Goal: Transaction & Acquisition: Purchase product/service

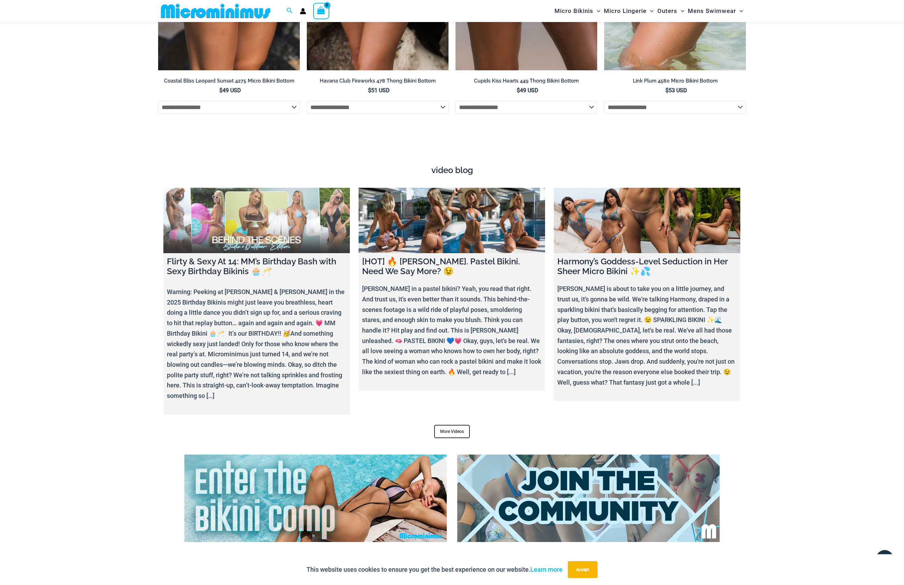
scroll to position [2734, 0]
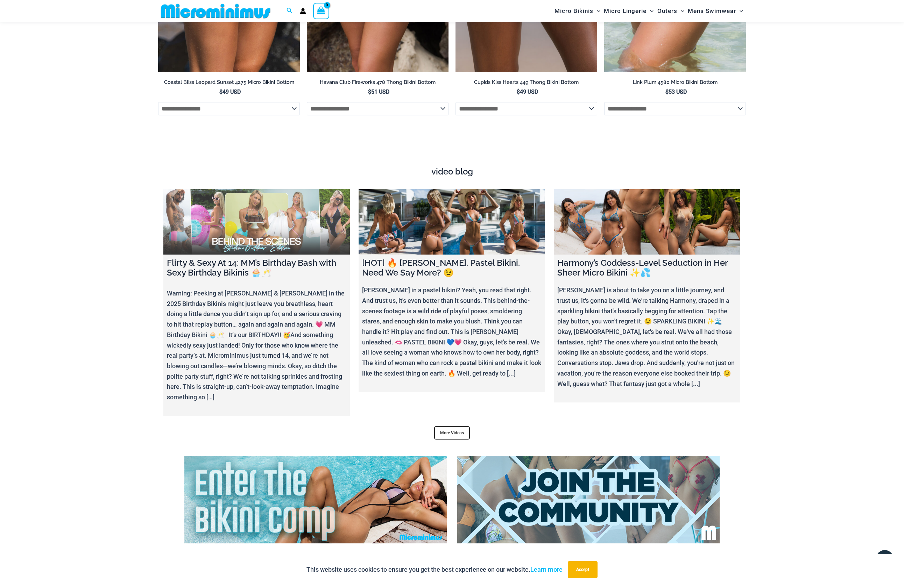
click at [246, 209] on link at bounding box center [256, 221] width 186 height 65
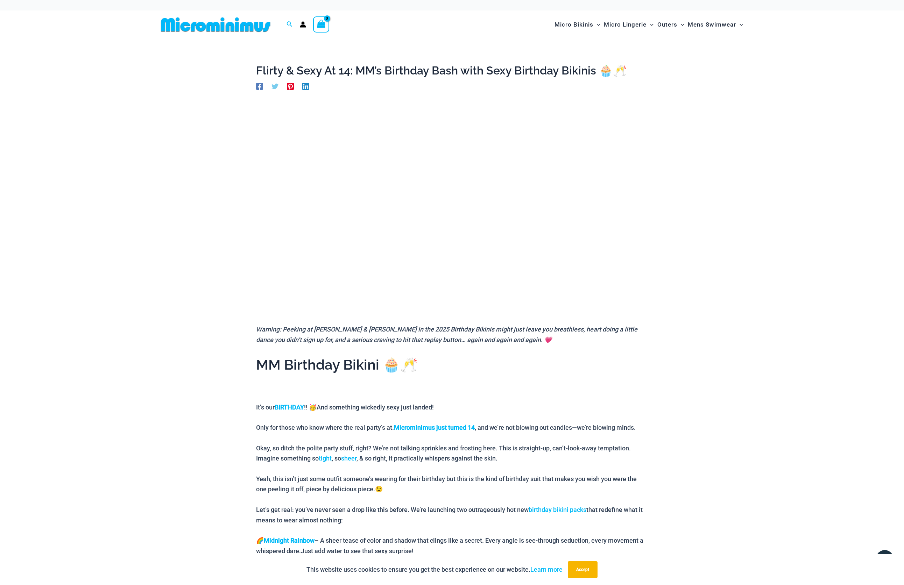
click at [191, 26] on img at bounding box center [215, 25] width 115 height 16
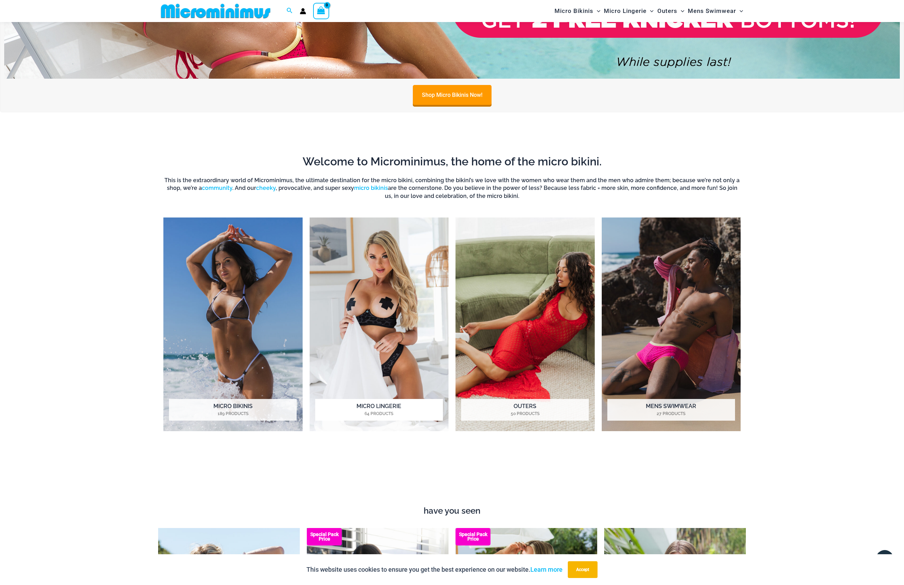
scroll to position [609, 0]
click at [351, 254] on img "Visit product category Micro Lingerie" at bounding box center [379, 325] width 139 height 214
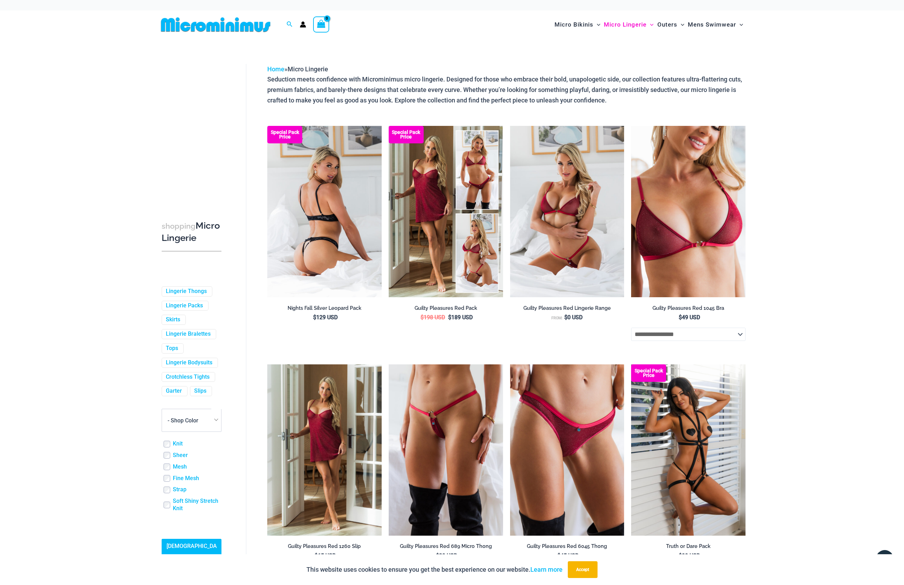
click at [325, 226] on img at bounding box center [324, 211] width 114 height 171
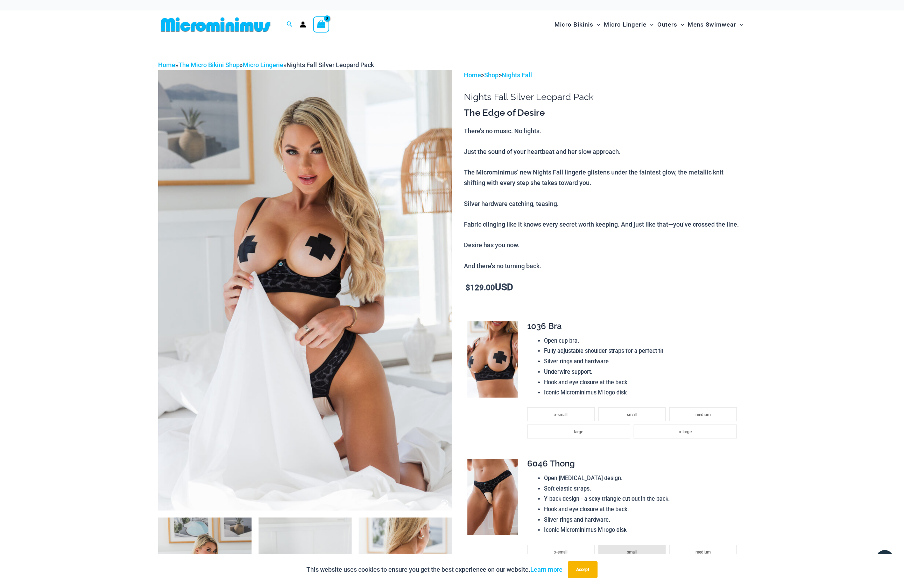
click at [503, 355] on img at bounding box center [492, 359] width 51 height 76
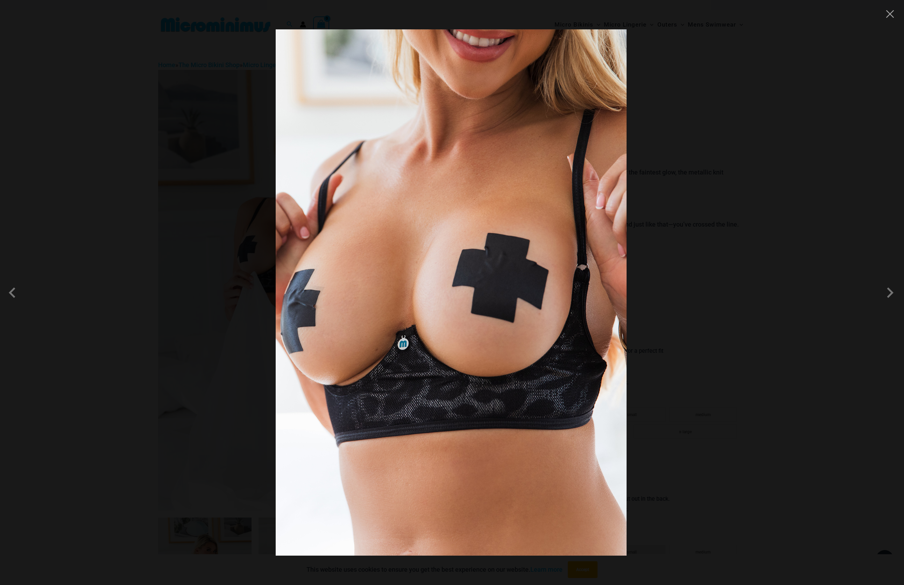
click at [739, 386] on div at bounding box center [452, 292] width 904 height 585
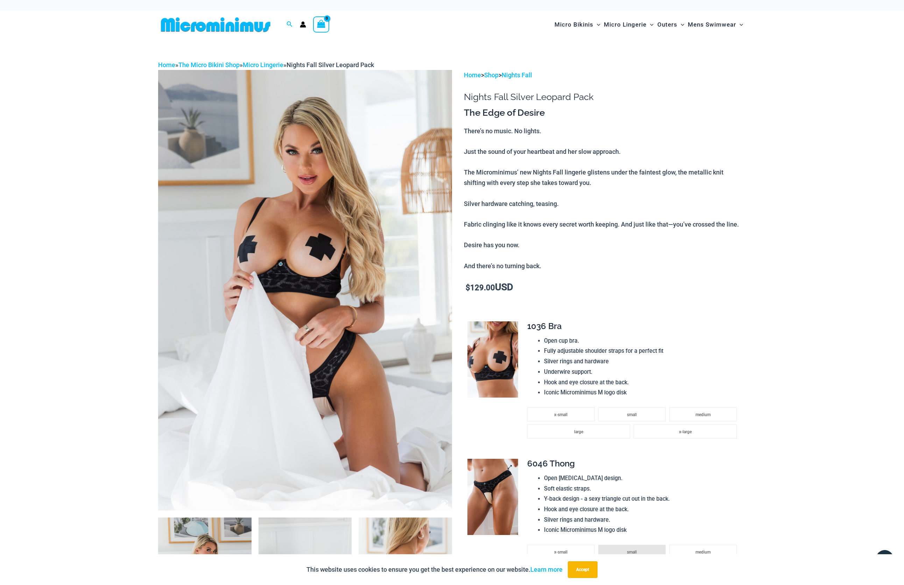
click at [491, 491] on img at bounding box center [492, 497] width 51 height 76
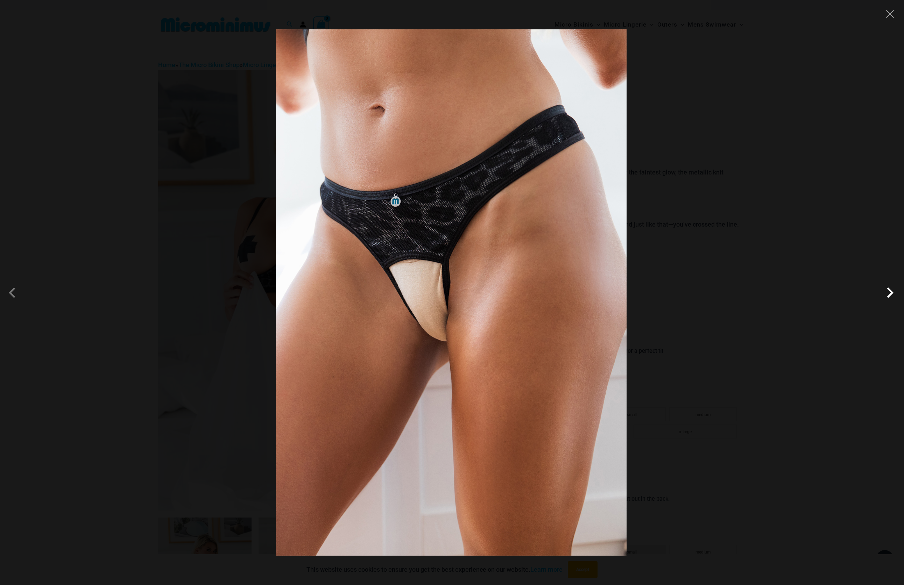
click at [896, 293] on span at bounding box center [889, 292] width 21 height 21
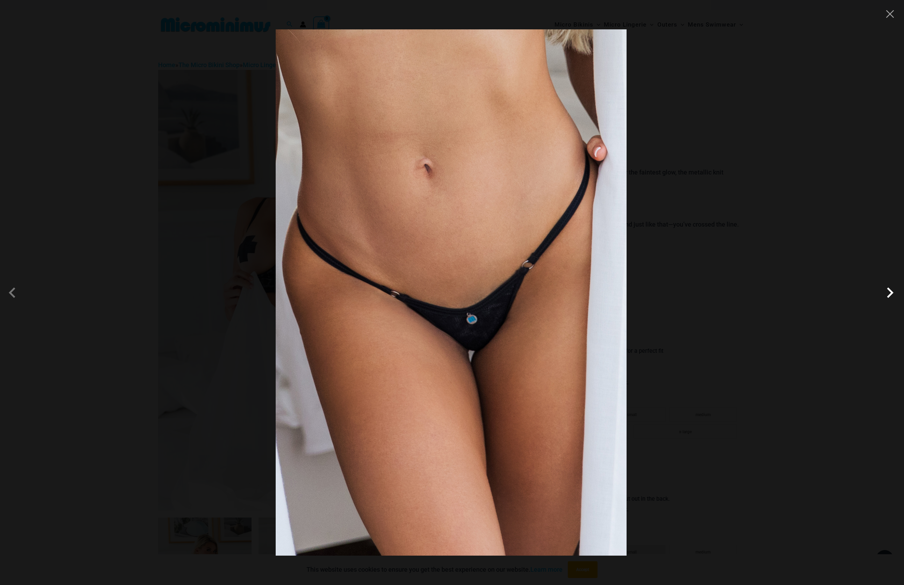
click at [896, 293] on span at bounding box center [889, 292] width 21 height 21
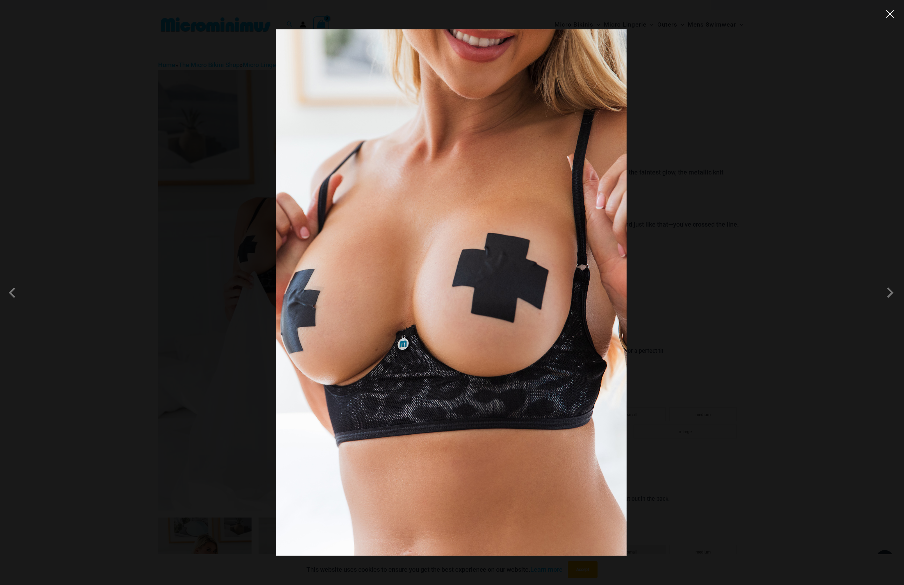
click at [892, 15] on button "Close" at bounding box center [890, 14] width 10 height 10
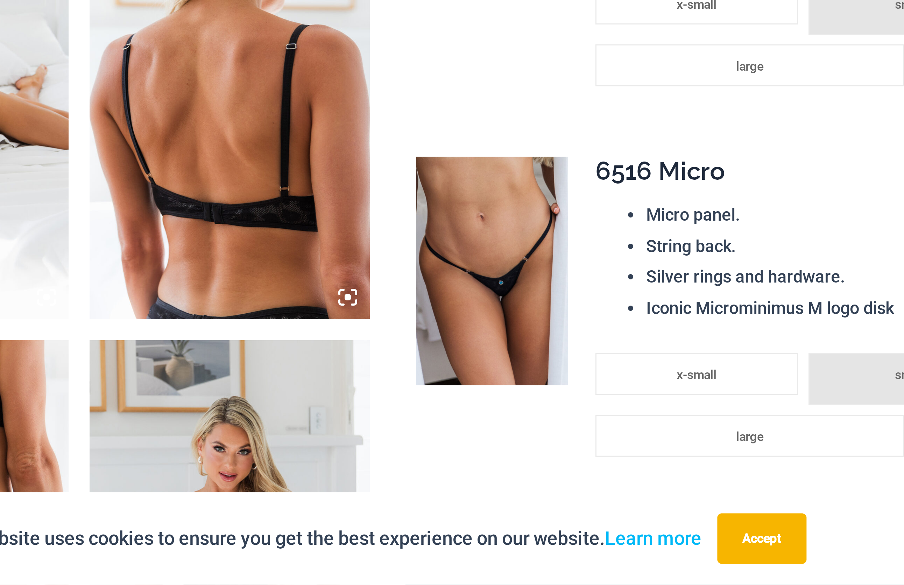
scroll to position [172, 0]
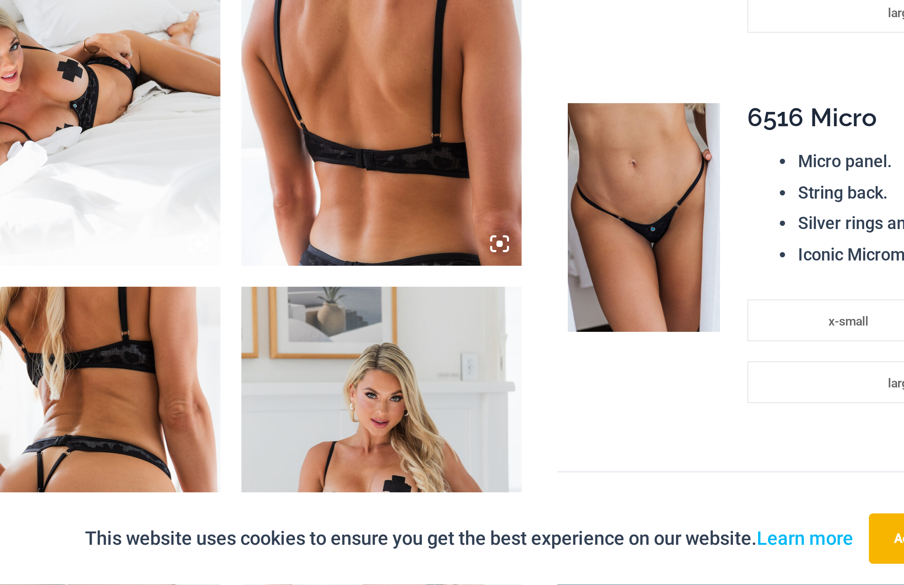
click at [443, 470] on icon at bounding box center [444, 471] width 2 height 2
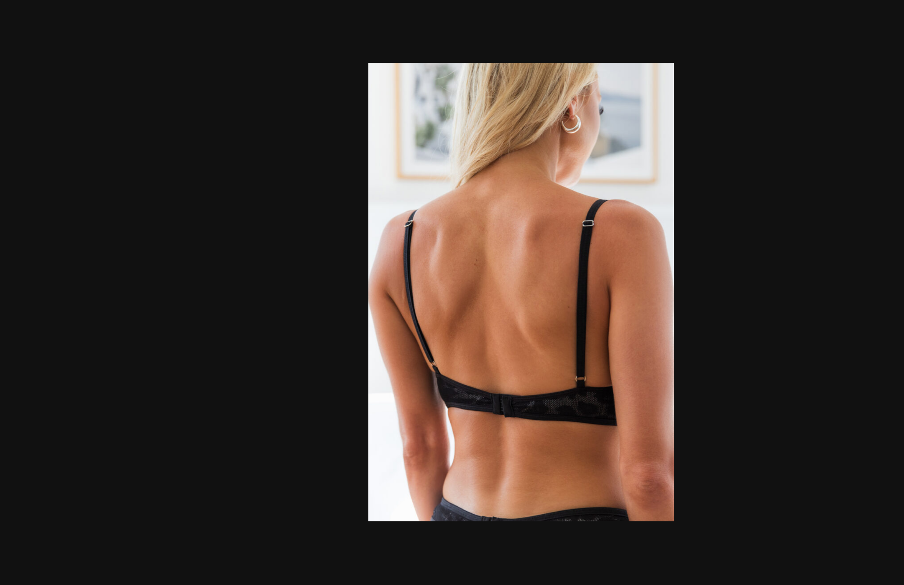
click at [235, 114] on div at bounding box center [452, 292] width 904 height 585
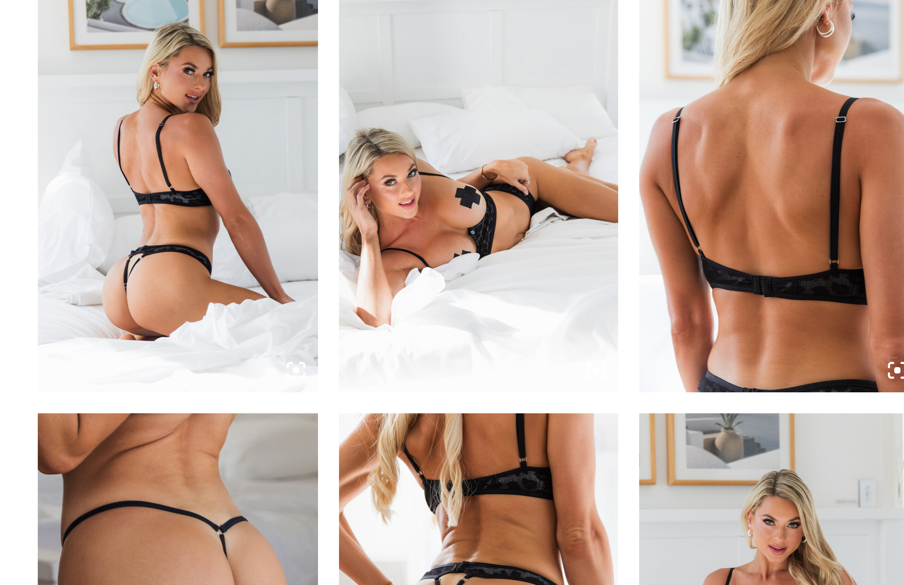
click at [158, 339] on img at bounding box center [204, 409] width 93 height 140
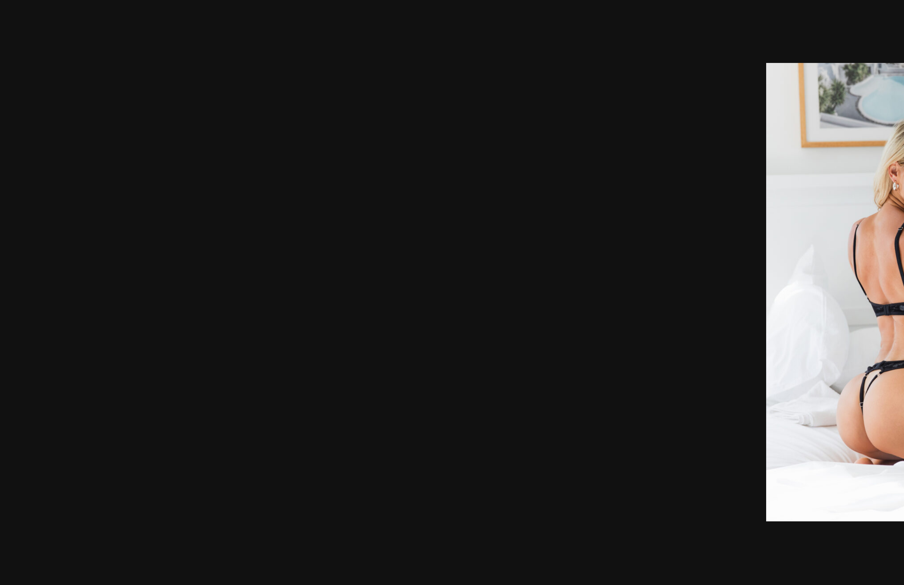
scroll to position [0, 0]
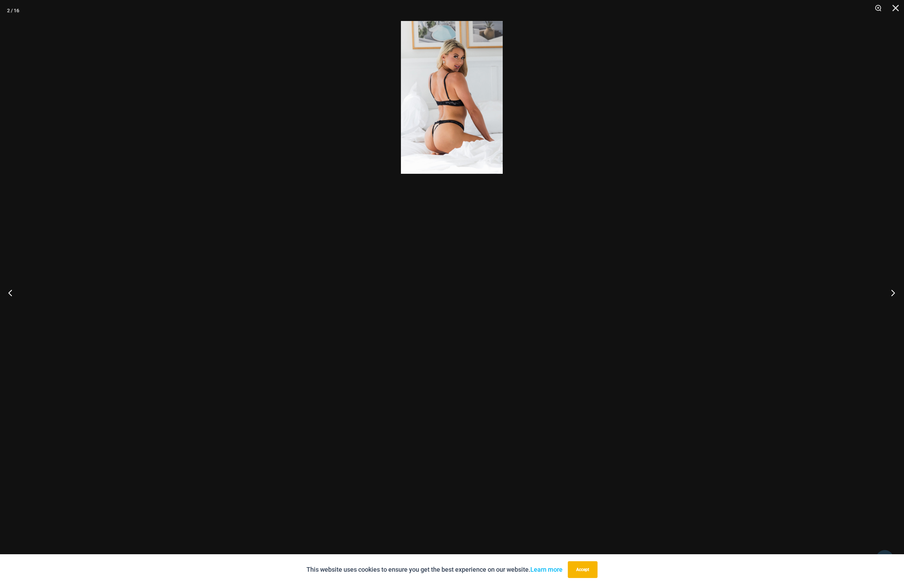
click at [893, 292] on button "Next" at bounding box center [891, 292] width 26 height 35
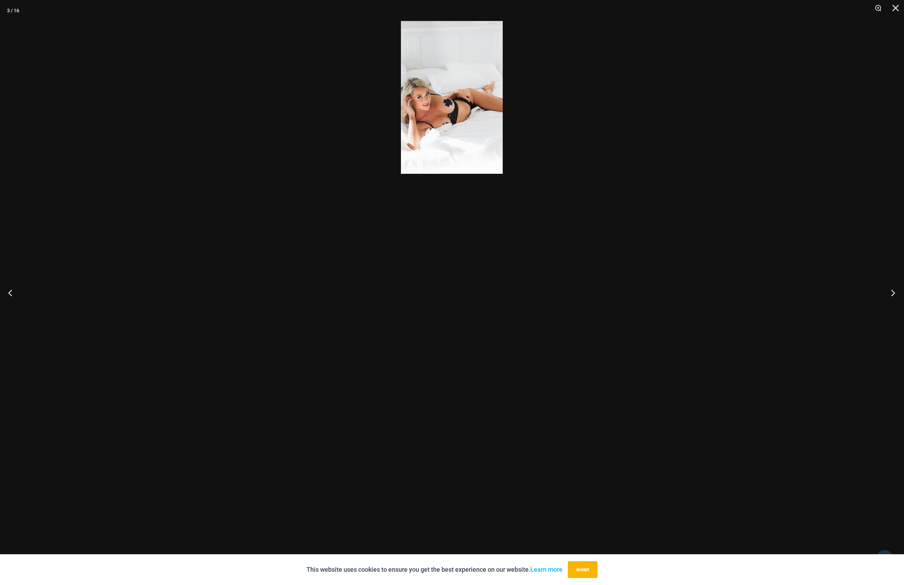
click at [893, 292] on button "Next" at bounding box center [891, 292] width 26 height 35
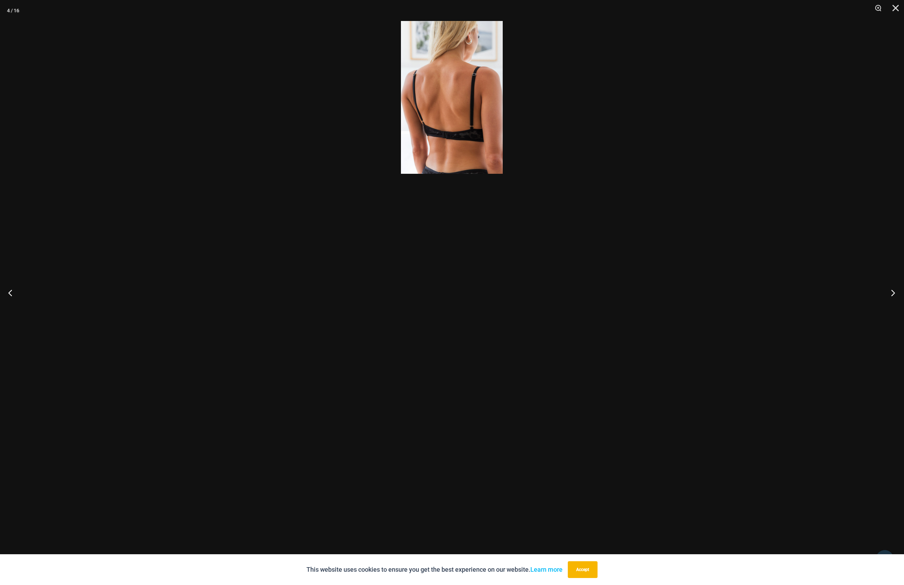
click at [893, 292] on button "Next" at bounding box center [891, 292] width 26 height 35
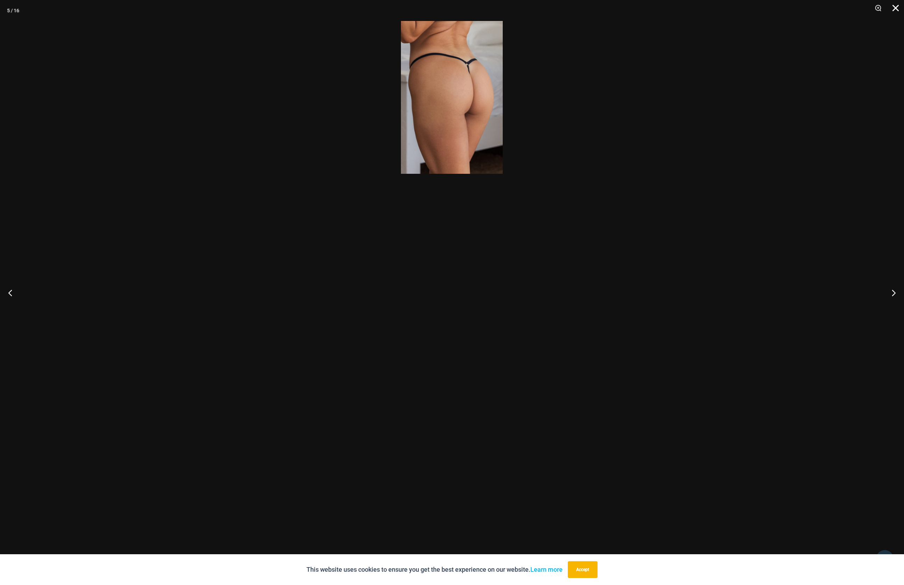
click at [897, 7] on button "Close" at bounding box center [892, 10] width 17 height 21
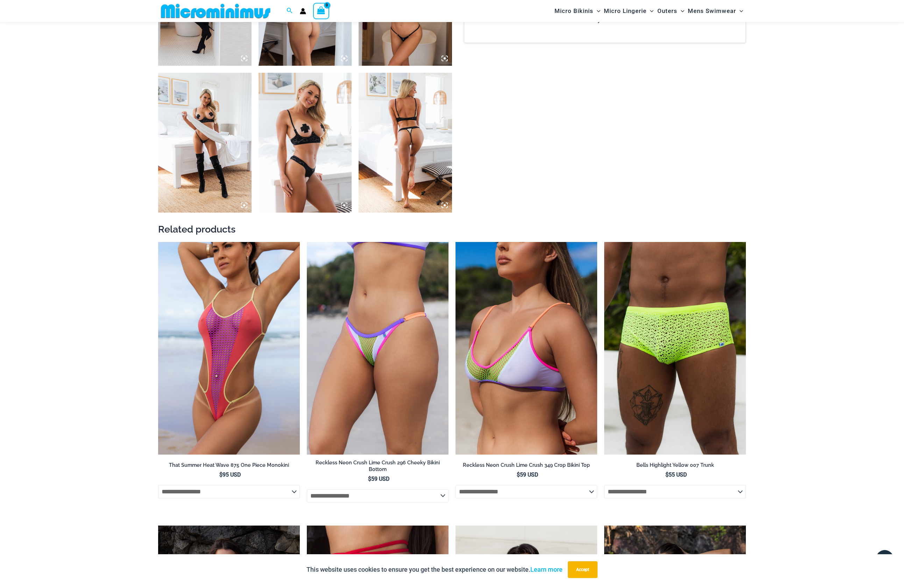
scroll to position [1030, 0]
